Goal: Navigation & Orientation: Find specific page/section

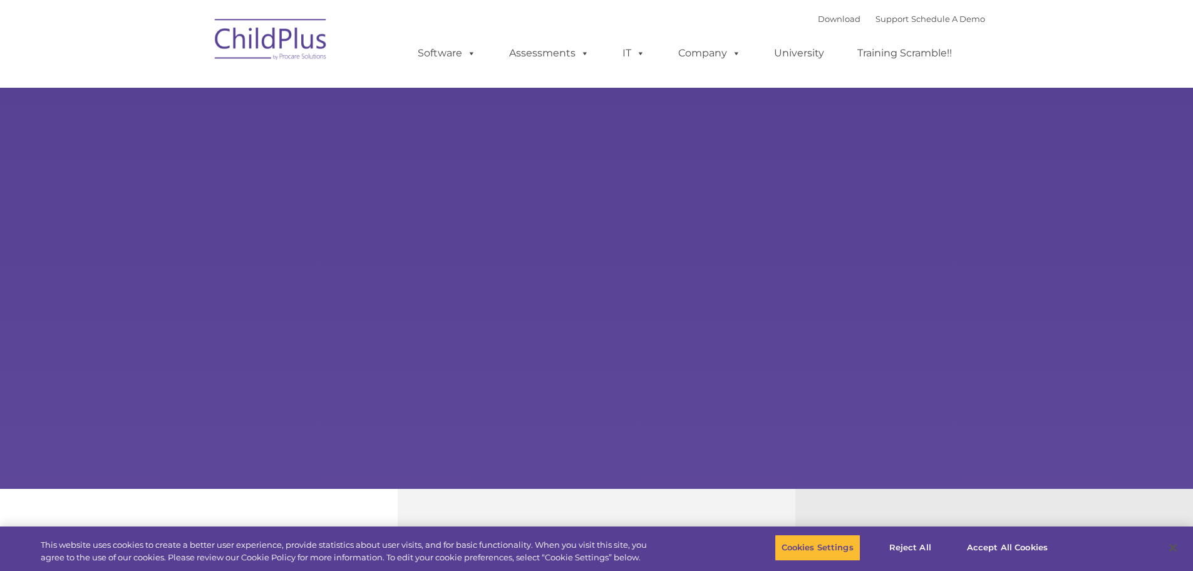
select select "MEDIUM"
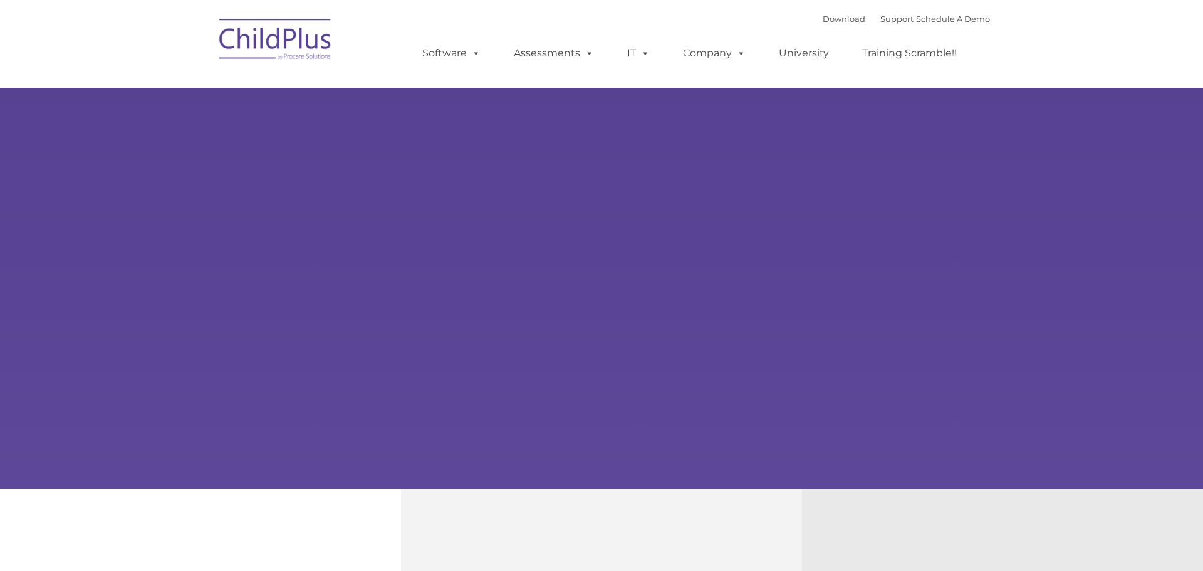
type input ""
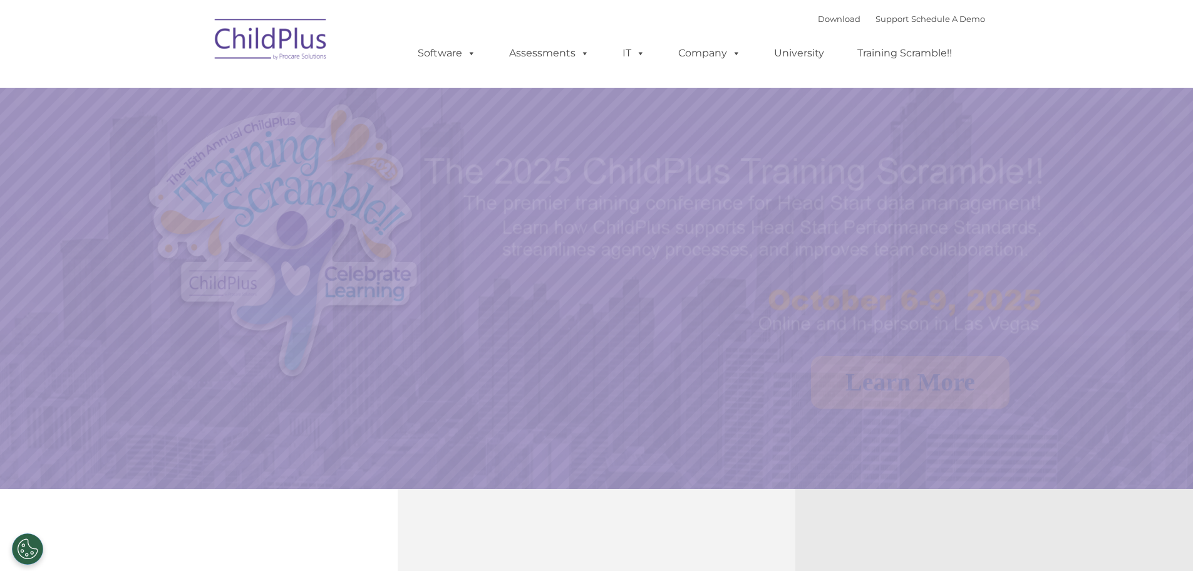
select select "MEDIUM"
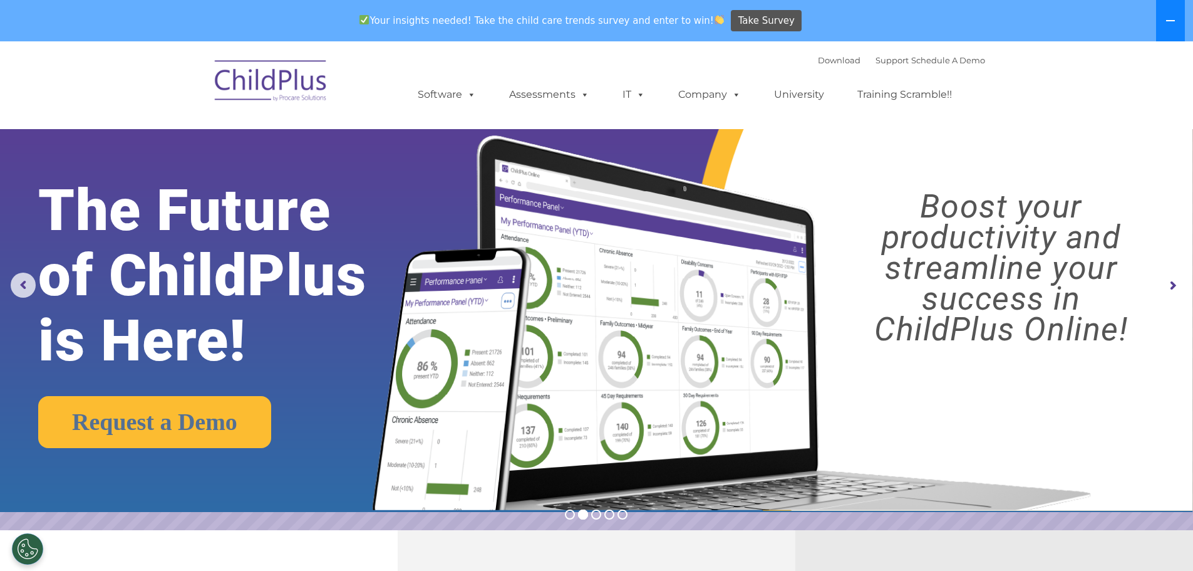
click at [1167, 19] on icon at bounding box center [1171, 21] width 10 height 10
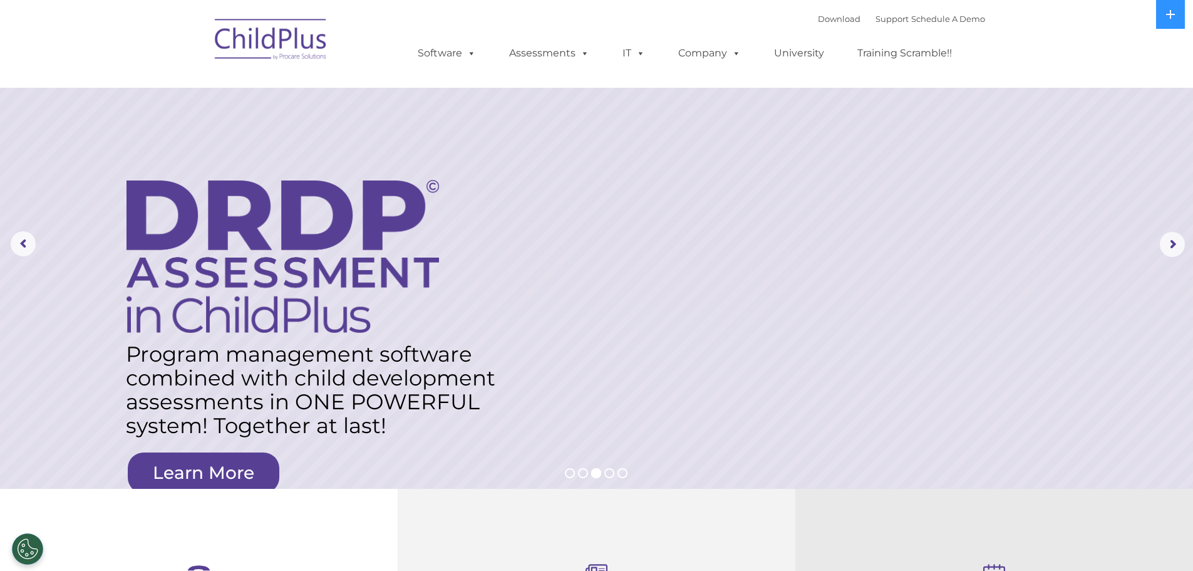
click at [285, 32] on img at bounding box center [271, 41] width 125 height 63
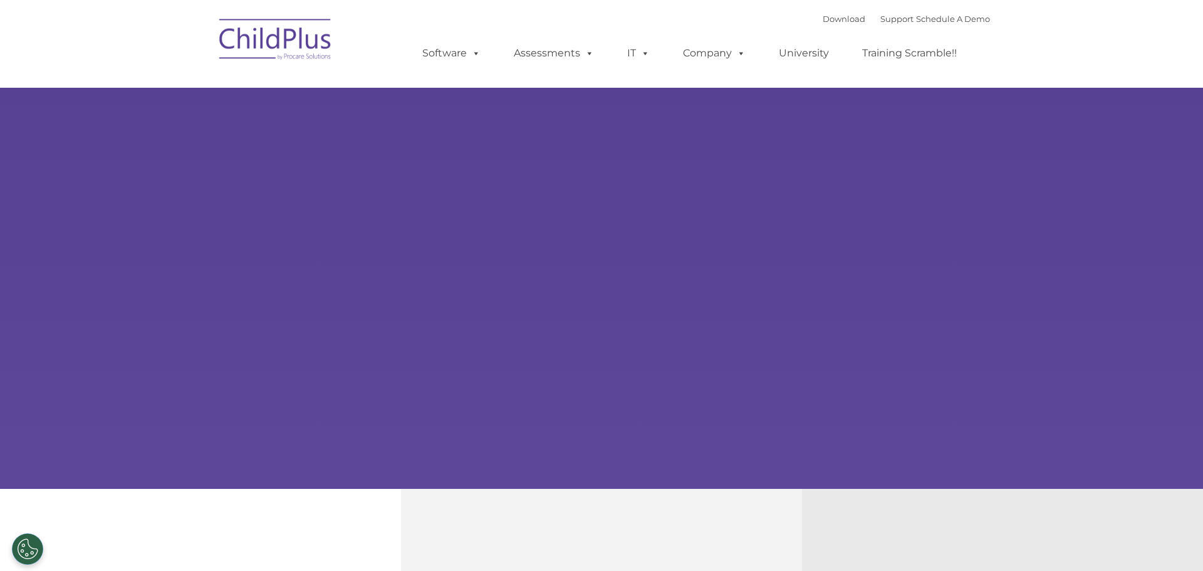
type input ""
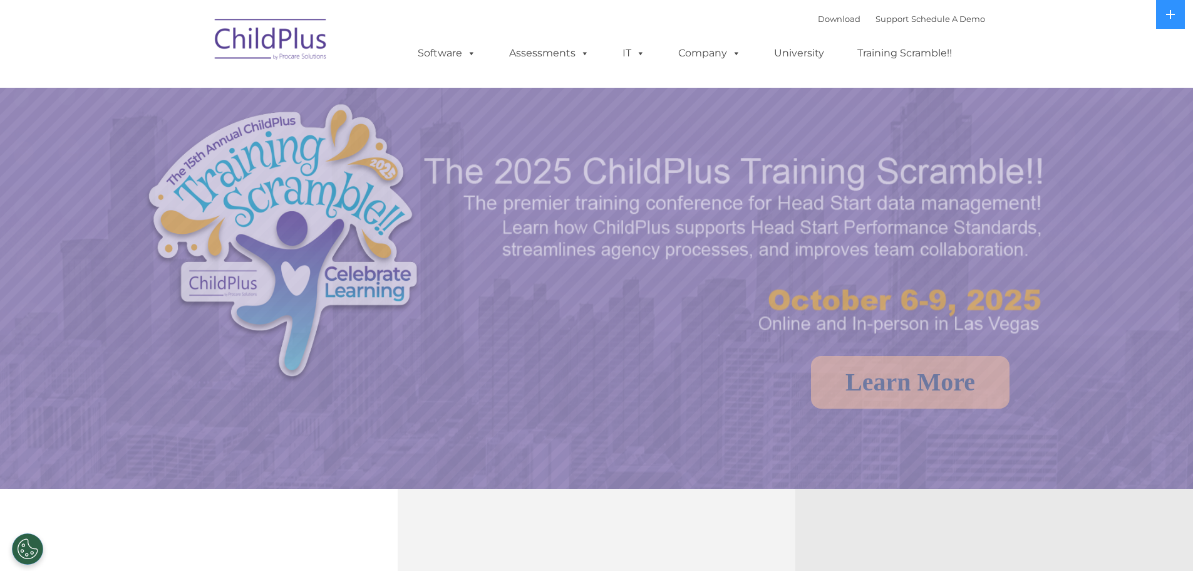
select select "MEDIUM"
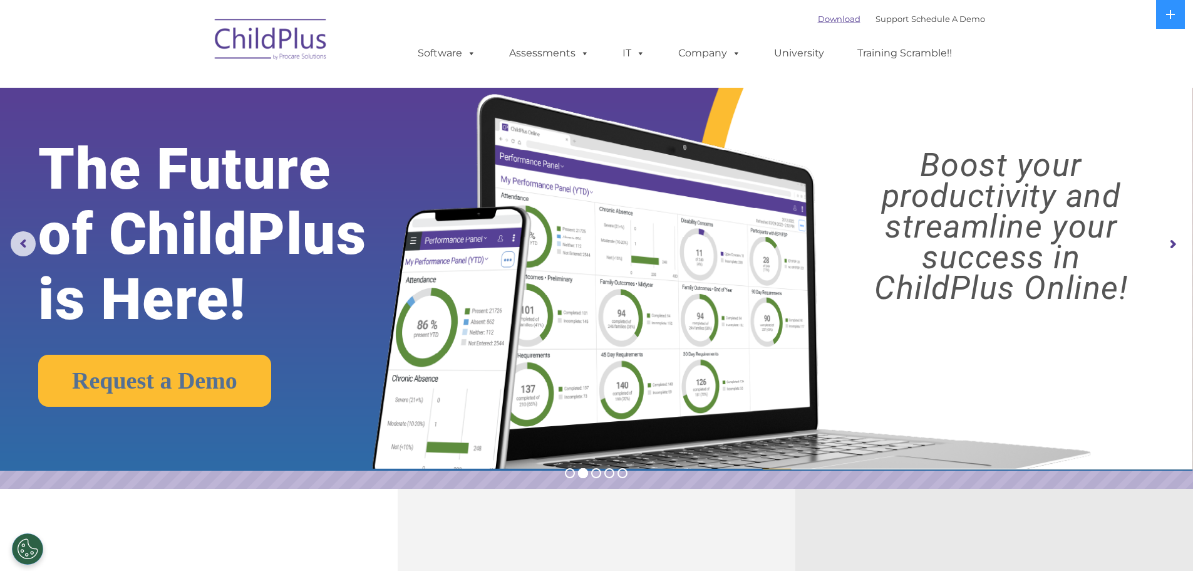
click at [818, 17] on link "Download" at bounding box center [839, 19] width 43 height 10
